Goal: Find specific page/section: Find specific page/section

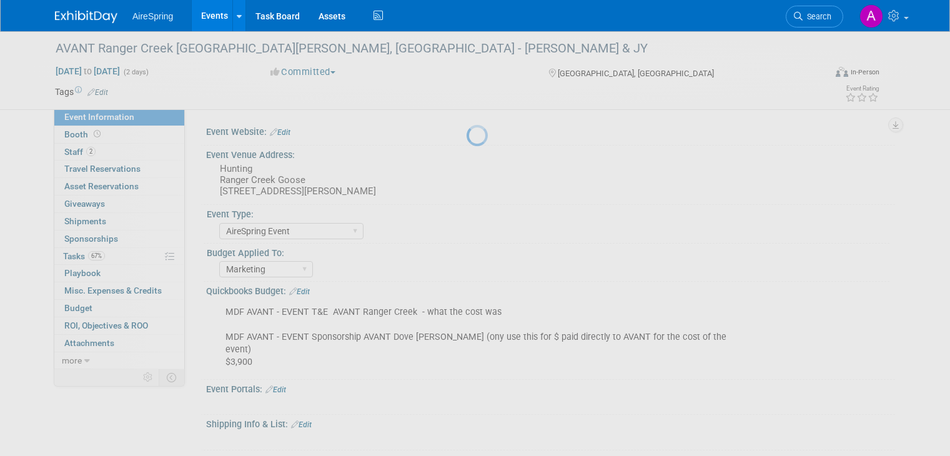
select select "AireSpring Event"
select select "Marketing"
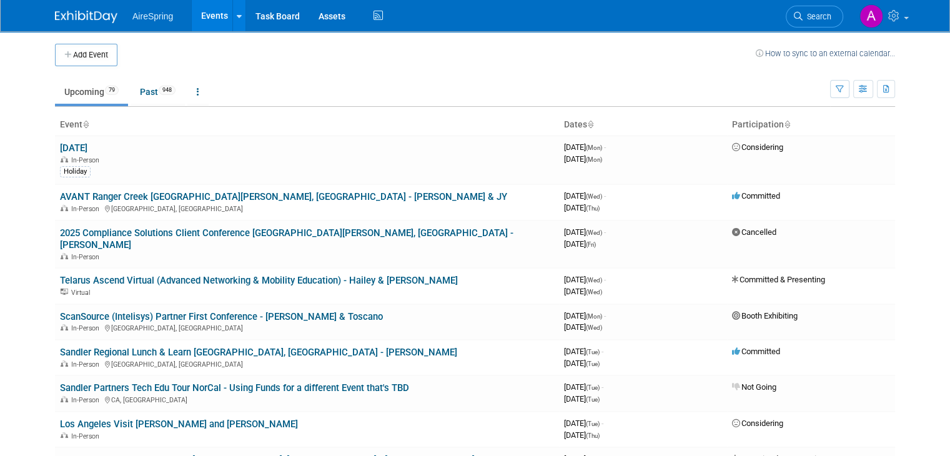
click at [102, 100] on link "Upcoming 79" at bounding box center [91, 92] width 73 height 24
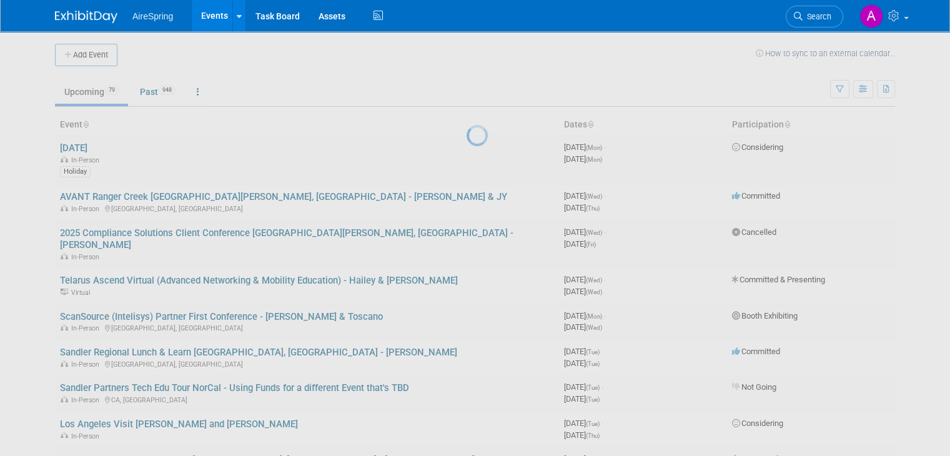
scroll to position [156, 0]
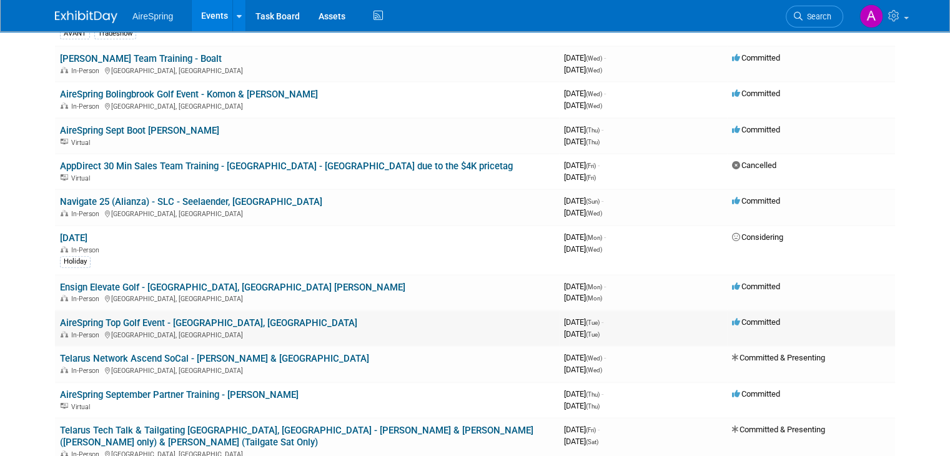
scroll to position [624, 0]
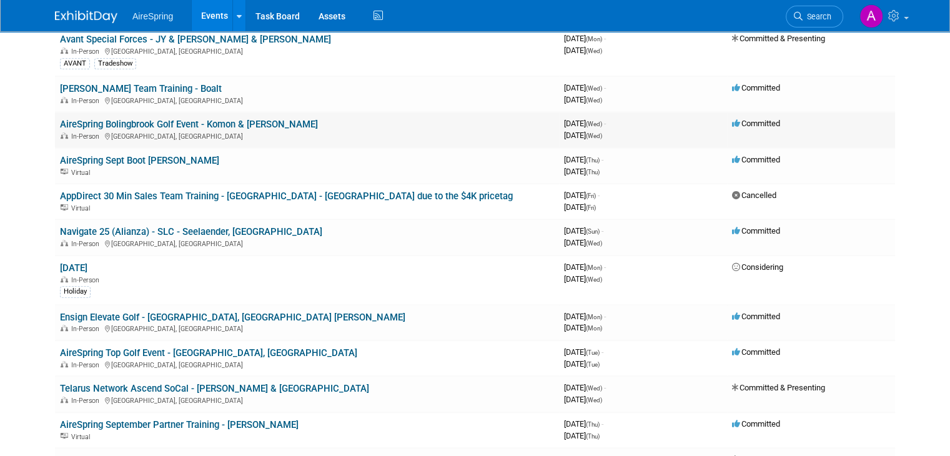
click at [212, 119] on link "AireSpring Bolingbrook Golf Event - Komon & [PERSON_NAME]" at bounding box center [189, 124] width 258 height 11
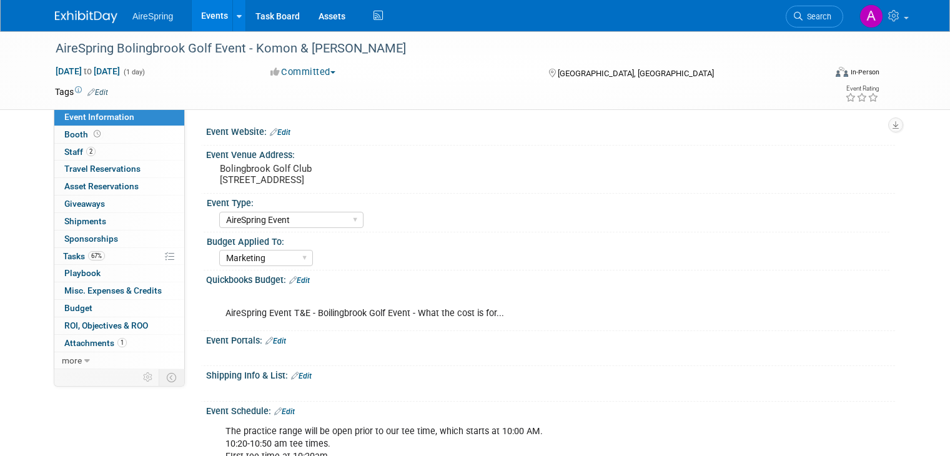
select select "AireSpring Event"
select select "Marketing"
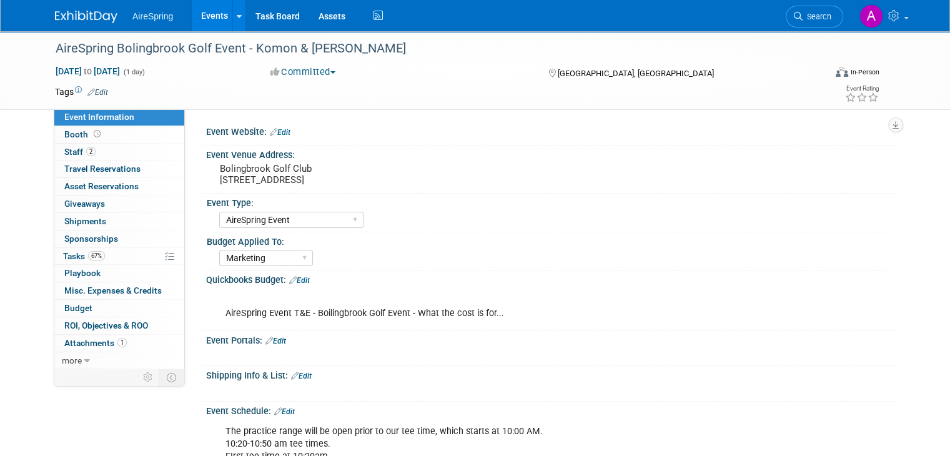
click at [412, 312] on div "AireSpring Event T&E - Boilingbrook Golf Event - What the cost is for..." at bounding box center [489, 306] width 544 height 37
copy div "AireSpring Event T&E - Boilingbrook Golf Event - What the cost is for..."
